Goal: Information Seeking & Learning: Learn about a topic

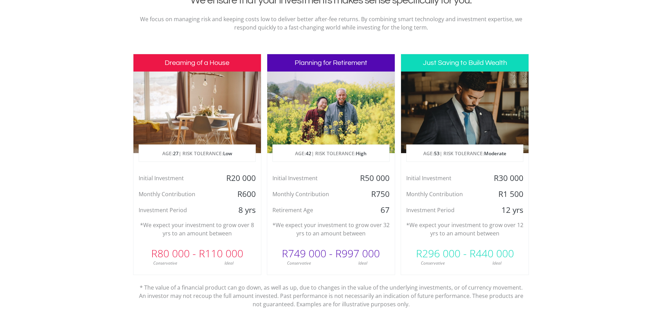
scroll to position [313, 0]
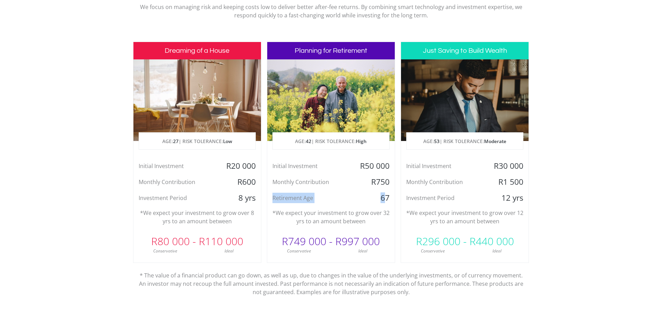
drag, startPoint x: 278, startPoint y: 198, endPoint x: 386, endPoint y: 194, distance: 107.8
click at [386, 194] on div "Retirement Age [DEMOGRAPHIC_DATA]" at bounding box center [330, 198] width 127 height 10
click at [360, 195] on div "67" at bounding box center [373, 198] width 42 height 10
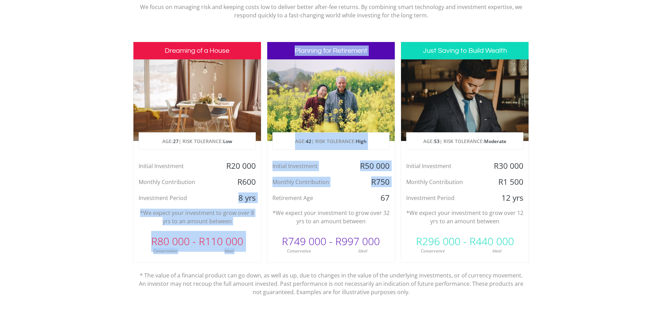
drag, startPoint x: 237, startPoint y: 195, endPoint x: 281, endPoint y: 192, distance: 43.9
click at [270, 196] on div "Dreaming of a House AGE: [DEMOGRAPHIC_DATA] | RISK TOLERANCE: Low Initial Inves…" at bounding box center [331, 172] width 396 height 260
drag, startPoint x: 635, startPoint y: 141, endPoint x: 627, endPoint y: 141, distance: 7.3
click at [634, 141] on section "Invest with confidence We ensure that your investments makes sense specifically…" at bounding box center [331, 152] width 662 height 366
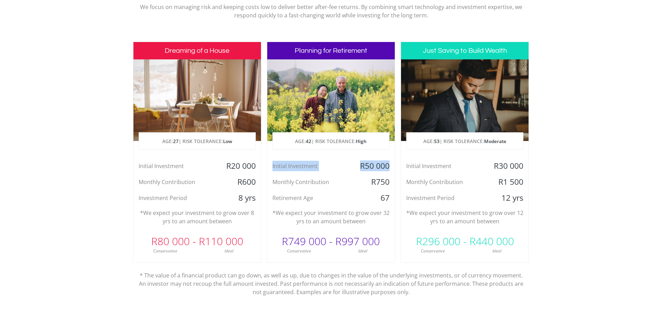
drag, startPoint x: 270, startPoint y: 167, endPoint x: 389, endPoint y: 164, distance: 119.9
click at [389, 164] on div "Initial Investment R50 000" at bounding box center [330, 166] width 127 height 10
drag, startPoint x: 358, startPoint y: 185, endPoint x: 390, endPoint y: 182, distance: 31.4
click at [390, 182] on div "R750" at bounding box center [373, 182] width 42 height 10
drag, startPoint x: 379, startPoint y: 198, endPoint x: 396, endPoint y: 198, distance: 16.7
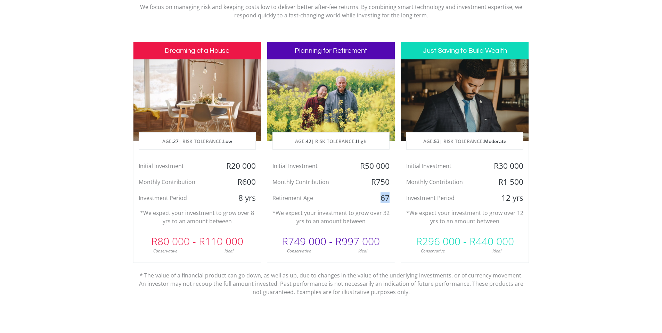
click at [396, 198] on div "Dreaming of a House AGE: [DEMOGRAPHIC_DATA] | RISK TOLERANCE: Low Initial Inves…" at bounding box center [331, 172] width 396 height 260
drag, startPoint x: 340, startPoint y: 244, endPoint x: 372, endPoint y: 242, distance: 32.3
click at [372, 242] on div "R749 000 - R997 000" at bounding box center [330, 241] width 127 height 21
click at [382, 247] on div "R749 000 - R997 000" at bounding box center [330, 241] width 127 height 21
click at [573, 237] on section "Invest with confidence We ensure that your investments makes sense specifically…" at bounding box center [331, 152] width 662 height 366
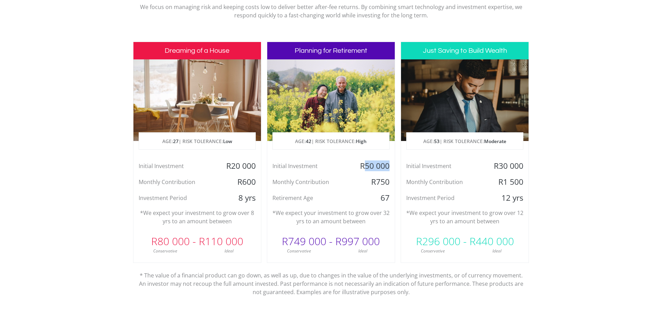
drag, startPoint x: 366, startPoint y: 166, endPoint x: 388, endPoint y: 166, distance: 22.2
click at [388, 166] on div "R50 000" at bounding box center [373, 166] width 42 height 10
click at [582, 168] on section "Invest with confidence We ensure that your investments makes sense specifically…" at bounding box center [331, 152] width 662 height 366
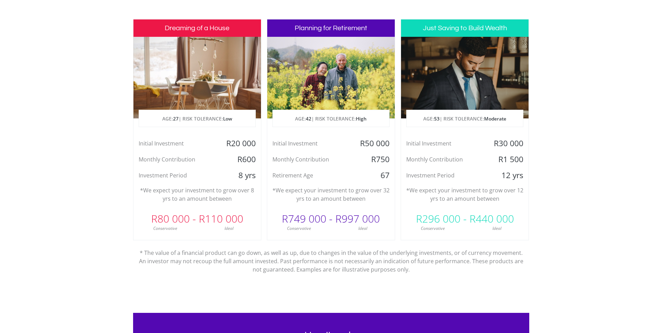
scroll to position [347, 0]
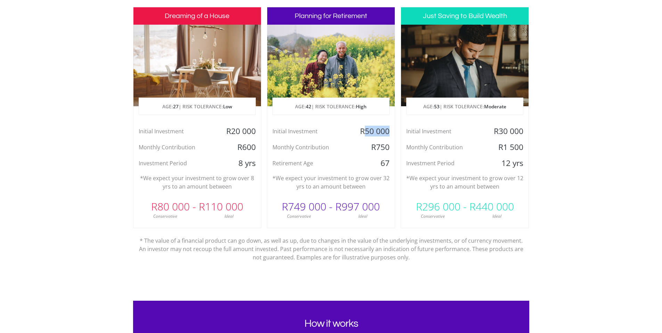
drag, startPoint x: 363, startPoint y: 131, endPoint x: 396, endPoint y: 130, distance: 33.0
click at [396, 130] on div "Dreaming of a House AGE: [DEMOGRAPHIC_DATA] | RISK TOLERANCE: Low Initial Inves…" at bounding box center [331, 137] width 396 height 260
drag, startPoint x: 375, startPoint y: 147, endPoint x: 389, endPoint y: 146, distance: 14.3
click at [389, 146] on div "R750" at bounding box center [373, 147] width 42 height 10
drag, startPoint x: 377, startPoint y: 164, endPoint x: 393, endPoint y: 163, distance: 16.4
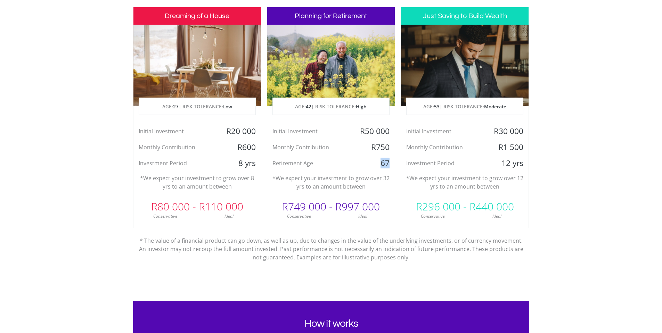
click at [393, 163] on div "67" at bounding box center [373, 163] width 42 height 10
click at [331, 158] on div "Retirement Age" at bounding box center [309, 163] width 85 height 10
drag, startPoint x: 232, startPoint y: 129, endPoint x: 258, endPoint y: 132, distance: 26.2
click at [258, 132] on div "R20 000" at bounding box center [239, 131] width 42 height 10
drag, startPoint x: 237, startPoint y: 165, endPoint x: 259, endPoint y: 164, distance: 22.2
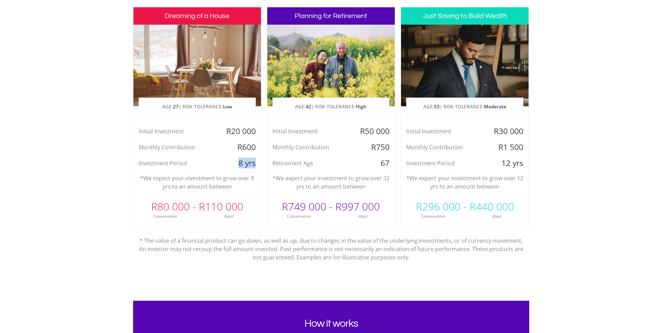
click at [259, 164] on div "8 yrs" at bounding box center [239, 163] width 42 height 10
click at [255, 196] on div "Dreaming of a House AGE: [DEMOGRAPHIC_DATA] | RISK TOLERANCE: Low Initial Inves…" at bounding box center [197, 117] width 128 height 221
click at [489, 152] on div "R1 500" at bounding box center [507, 147] width 42 height 10
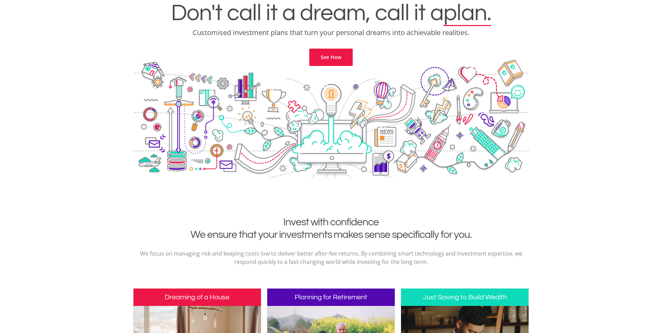
scroll to position [0, 0]
